Goal: Task Accomplishment & Management: Use online tool/utility

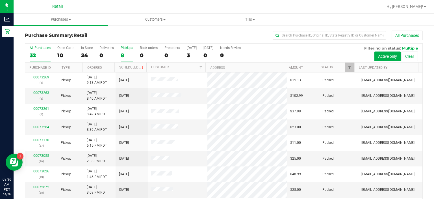
click at [128, 48] on div "PickUps" at bounding box center [127, 48] width 12 height 4
click at [0, 0] on input "PickUps 8" at bounding box center [0, 0] width 0 height 0
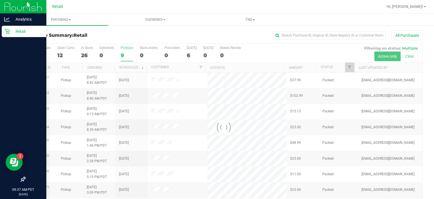
click at [3, 36] on div "Retail" at bounding box center [24, 31] width 45 height 11
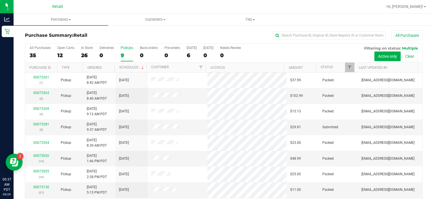
click at [125, 48] on div "PickUps" at bounding box center [127, 48] width 12 height 4
click at [0, 0] on input "PickUps 9" at bounding box center [0, 0] width 0 height 0
click at [45, 122] on link "00073281" at bounding box center [41, 124] width 16 height 4
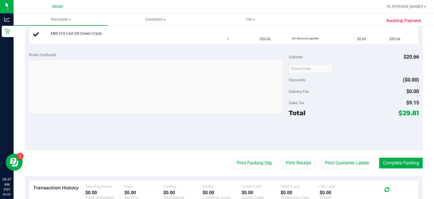
scroll to position [183, 0]
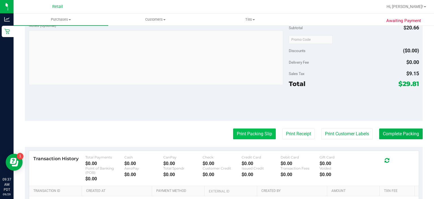
click at [245, 132] on button "Print Packing Slip" at bounding box center [254, 133] width 43 height 11
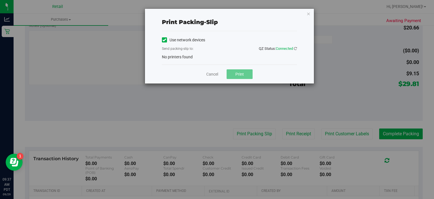
click at [165, 40] on icon at bounding box center [165, 40] width 4 height 0
click at [0, 0] on input "Use network devices" at bounding box center [0, 0] width 0 height 0
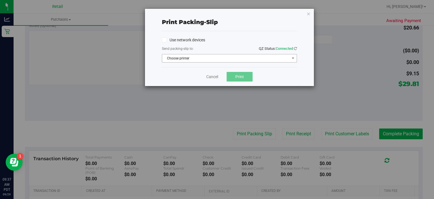
click at [236, 59] on span "Choose printer" at bounding box center [226, 58] width 128 height 8
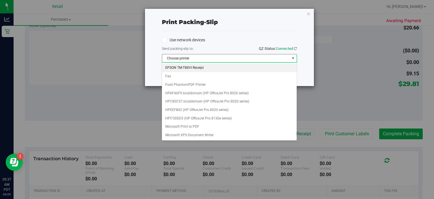
click at [197, 68] on li "EPSON TM-T88VI Receipt" at bounding box center [229, 68] width 135 height 8
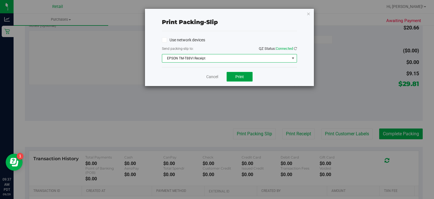
click at [242, 75] on span "Print" at bounding box center [240, 76] width 8 height 5
click at [209, 77] on link "Cancel" at bounding box center [212, 77] width 12 height 6
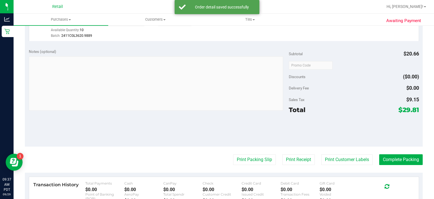
scroll to position [175, 0]
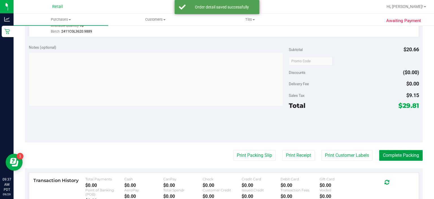
click at [398, 155] on button "Complete Packing" at bounding box center [402, 155] width 44 height 11
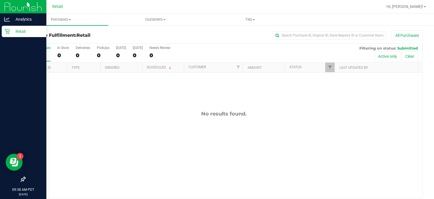
click at [3, 31] on div "Retail" at bounding box center [24, 31] width 45 height 11
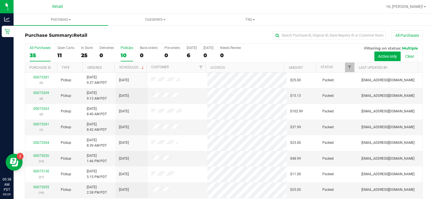
click at [127, 49] on div "PickUps" at bounding box center [127, 48] width 12 height 4
click at [0, 0] on input "PickUps 10" at bounding box center [0, 0] width 0 height 0
click at [128, 49] on div "PickUps" at bounding box center [127, 48] width 12 height 4
click at [0, 0] on input "PickUps 10" at bounding box center [0, 0] width 0 height 0
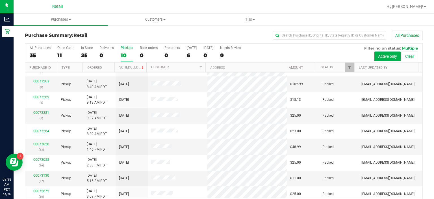
scroll to position [31, 0]
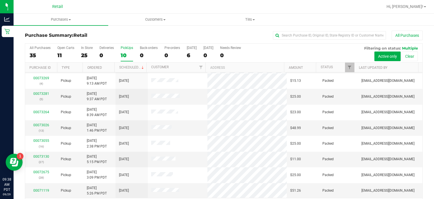
click at [136, 71] on th "Scheduled" at bounding box center [131, 68] width 32 height 10
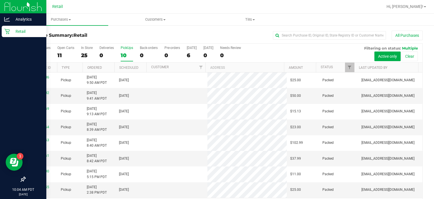
click at [2, 35] on div "Retail" at bounding box center [24, 31] width 45 height 11
click at [7, 31] on icon at bounding box center [7, 32] width 6 height 6
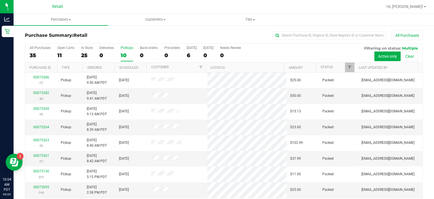
click at [128, 48] on div "PickUps" at bounding box center [127, 48] width 12 height 4
click at [0, 0] on input "PickUps 10" at bounding box center [0, 0] width 0 height 0
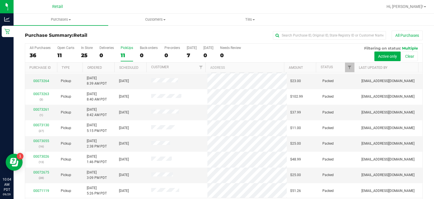
scroll to position [18, 0]
